Goal: Task Accomplishment & Management: Complete application form

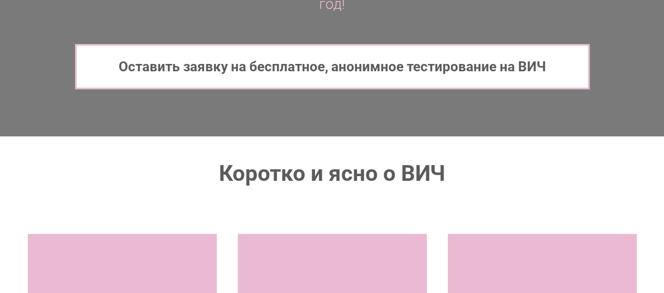
scroll to position [348, 0]
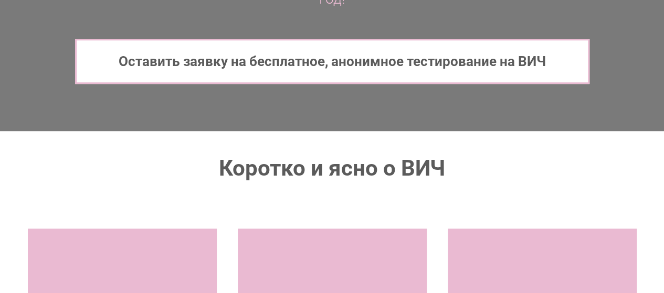
click at [508, 56] on span "Оставить заявку на бесплатное, анонимное тестирование на ВИЧ" at bounding box center [332, 62] width 427 height 16
